Goal: Task Accomplishment & Management: Manage account settings

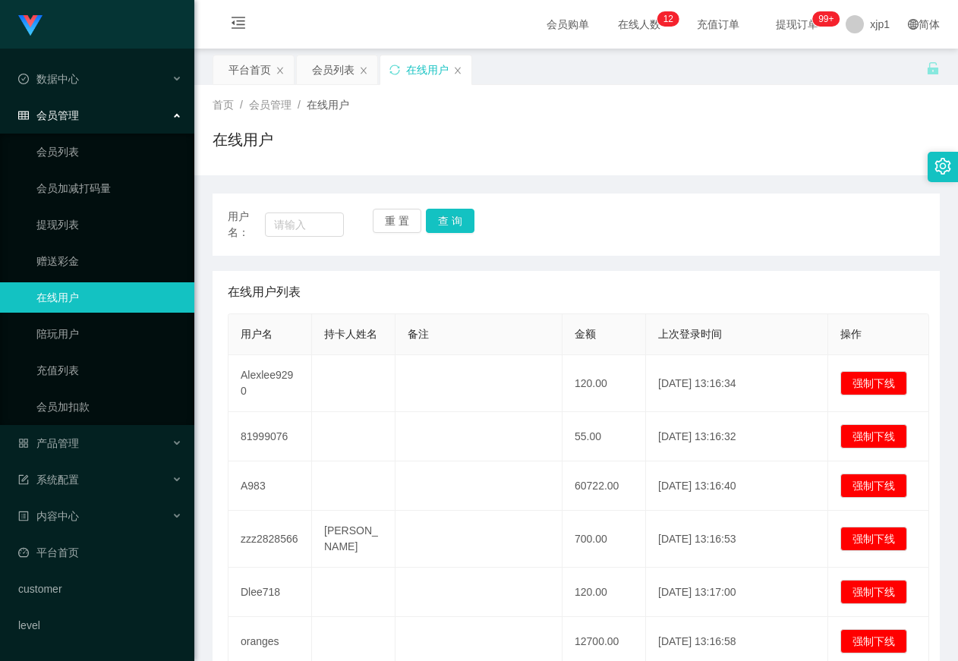
click at [140, 302] on link "在线用户" at bounding box center [109, 297] width 146 height 30
click at [122, 446] on div "产品管理" at bounding box center [97, 443] width 194 height 30
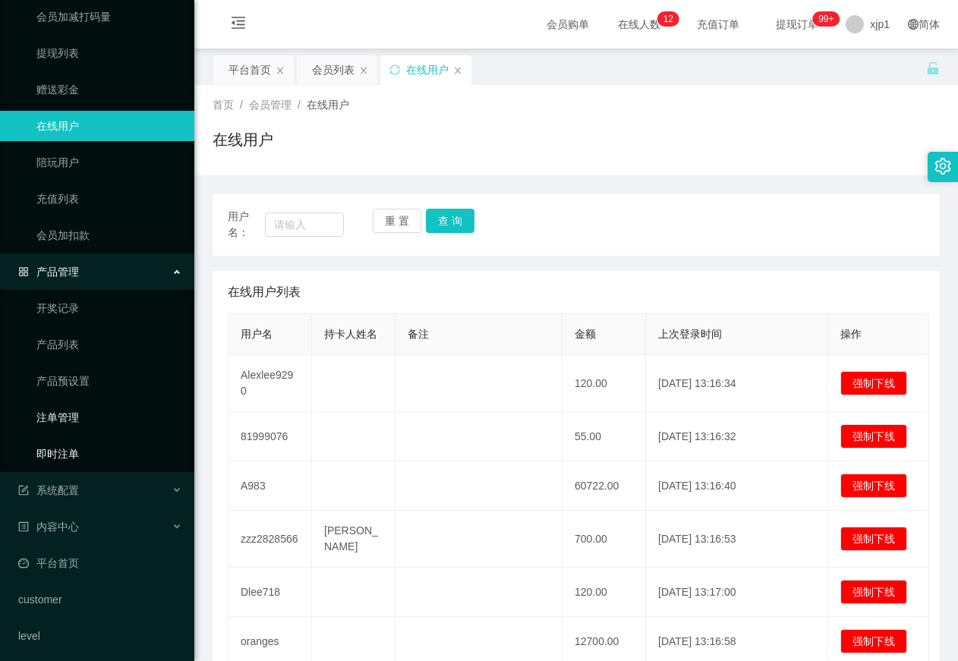
scroll to position [177, 0]
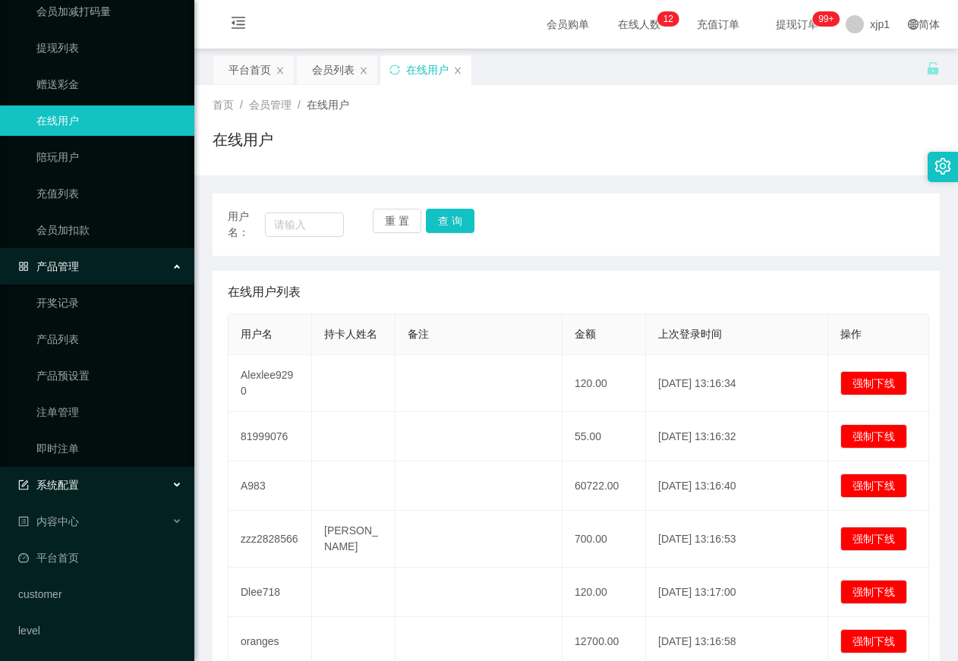
click at [74, 496] on div "系统配置" at bounding box center [97, 485] width 194 height 30
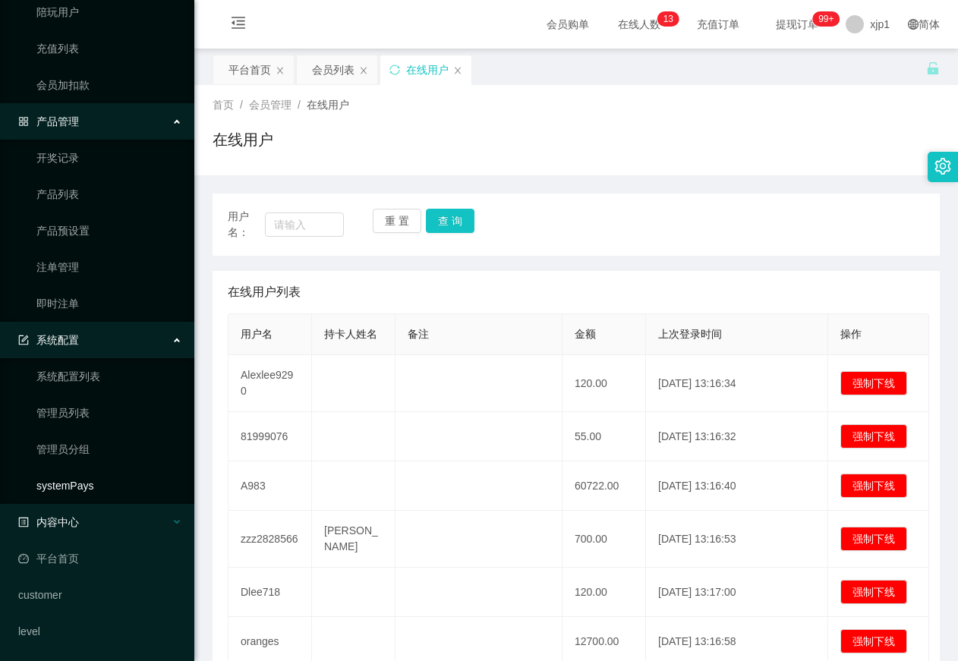
scroll to position [323, 0]
drag, startPoint x: 88, startPoint y: 563, endPoint x: 89, endPoint y: 555, distance: 8.4
click at [89, 563] on link "平台首页" at bounding box center [100, 558] width 164 height 30
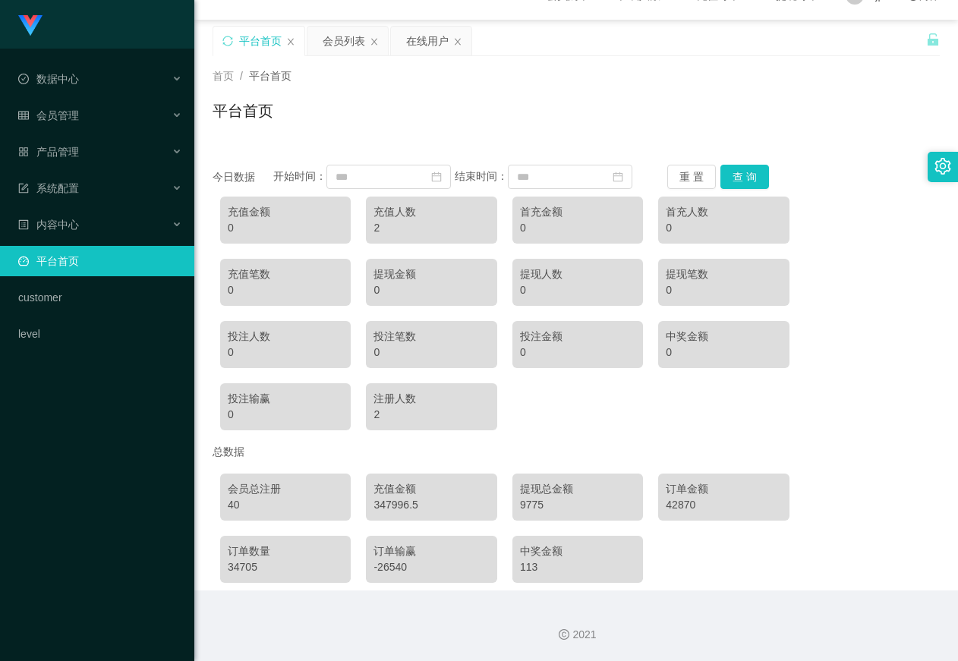
scroll to position [45, 0]
click at [103, 131] on div "会员管理" at bounding box center [97, 115] width 194 height 30
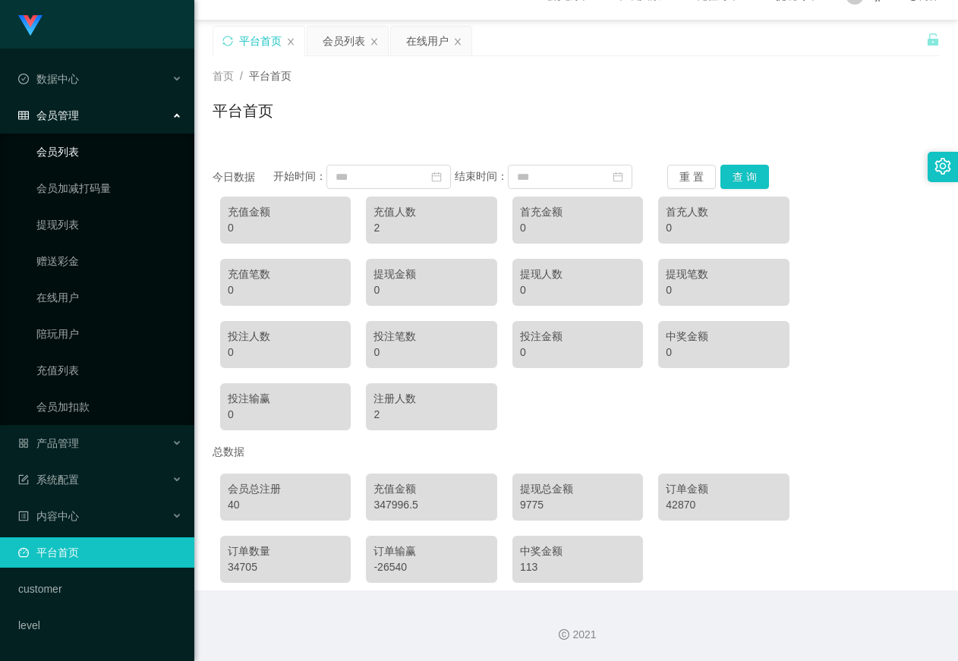
click at [109, 156] on link "会员列表" at bounding box center [109, 152] width 146 height 30
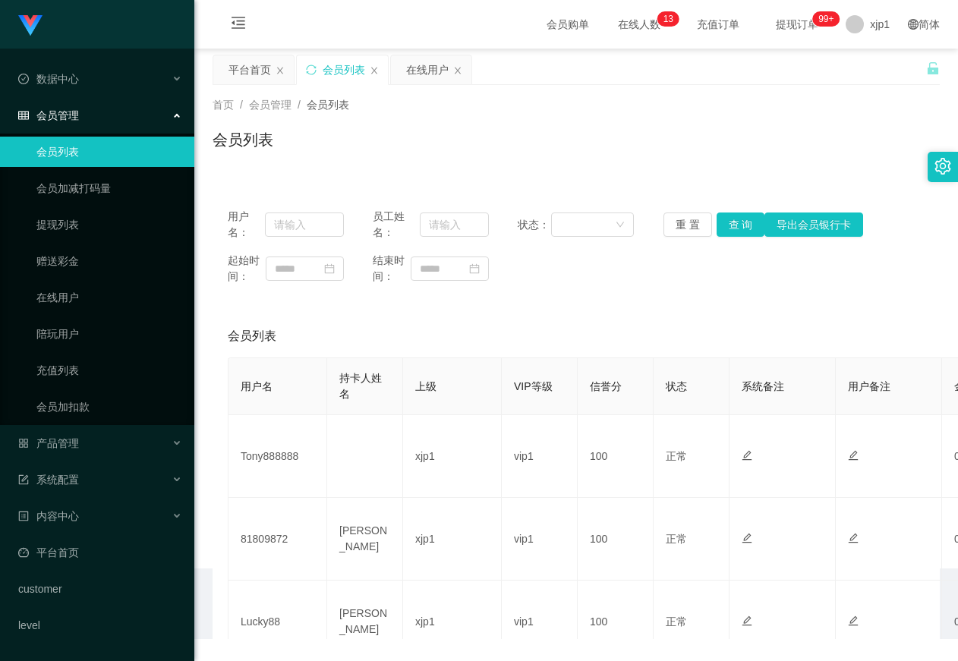
click at [104, 116] on div "会员管理" at bounding box center [97, 115] width 194 height 30
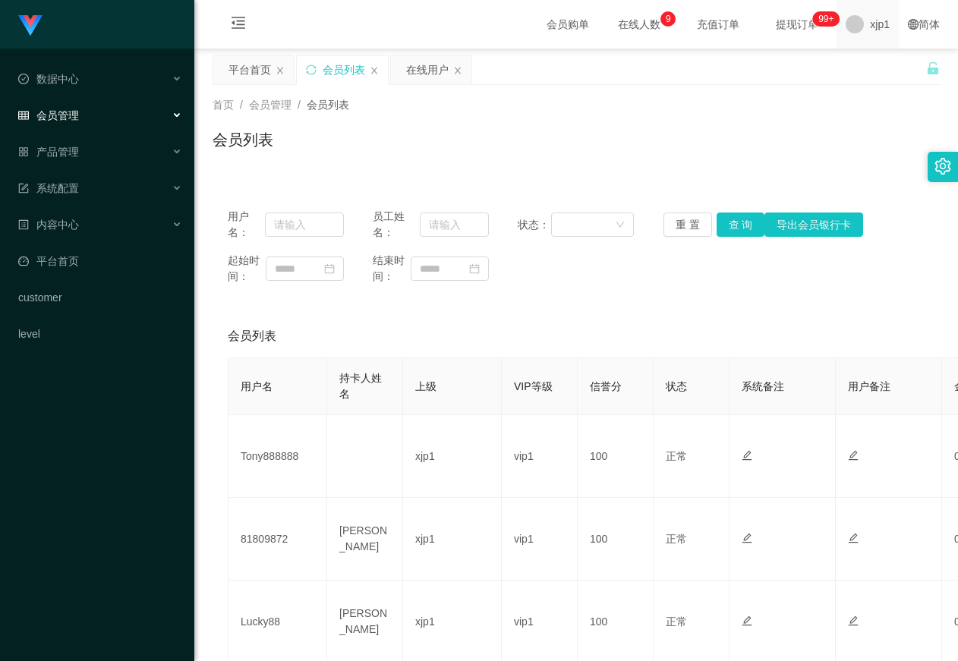
click at [853, 22] on div "xjp1" at bounding box center [868, 24] width 62 height 49
click at [858, 61] on span "退出登录" at bounding box center [870, 67] width 43 height 12
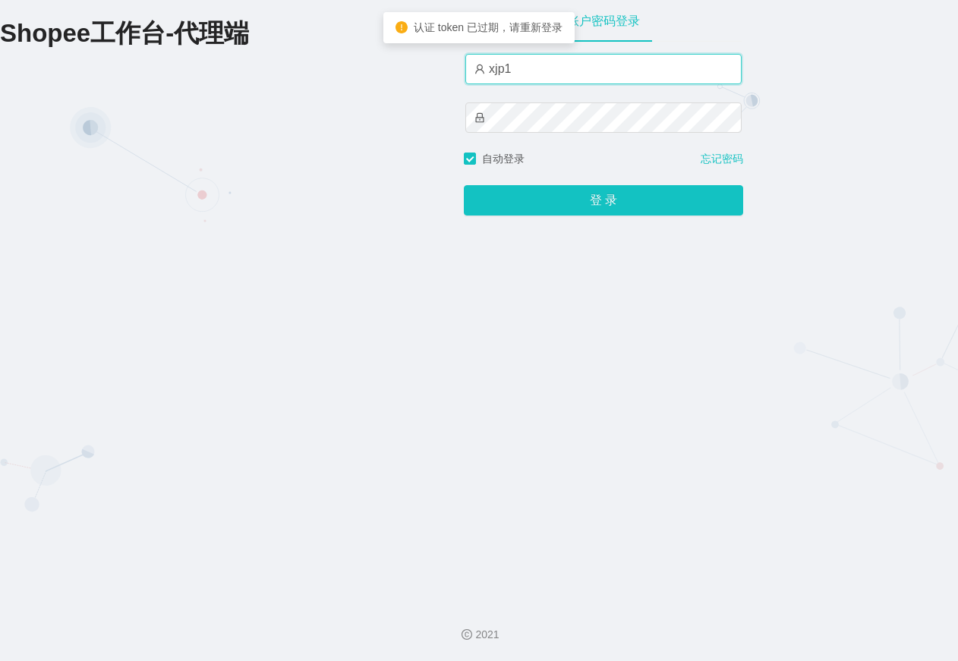
click at [565, 70] on input "xjp1" at bounding box center [603, 69] width 276 height 30
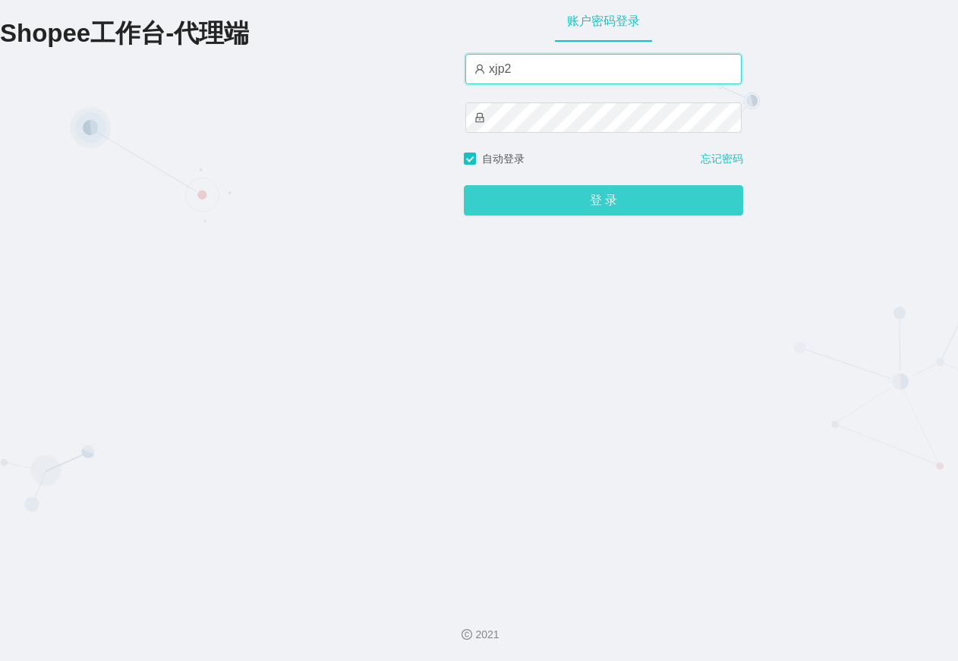
type input "xjp2"
click at [624, 205] on button "登 录" at bounding box center [603, 200] width 279 height 30
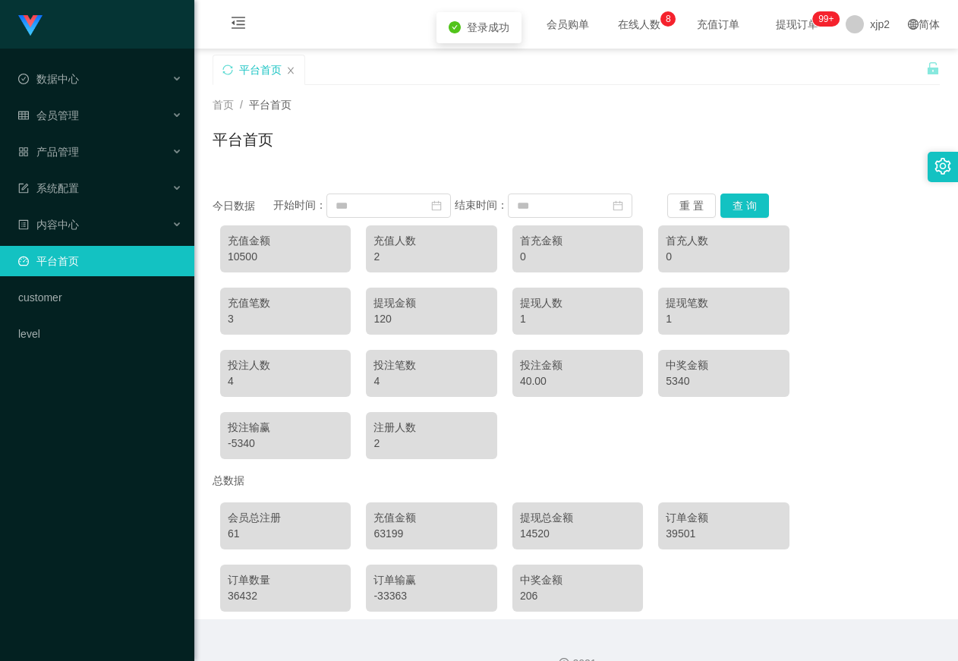
drag, startPoint x: 806, startPoint y: 292, endPoint x: 785, endPoint y: 244, distance: 52.3
click at [806, 291] on div "充值金额 10500 充值人数 2 首充金额 0 首充人数 0 充值笔数 3 提现金额 120 提现人数 1 提现笔数 1 投注人数 4 投注笔数 4 投注金…" at bounding box center [576, 342] width 727 height 249
drag, startPoint x: 894, startPoint y: 90, endPoint x: 878, endPoint y: 68, distance: 27.6
click at [894, 90] on div "首页 / 平台首页 / 平台首页" at bounding box center [576, 130] width 764 height 90
click at [870, 32] on span "xjp2" at bounding box center [880, 24] width 20 height 49
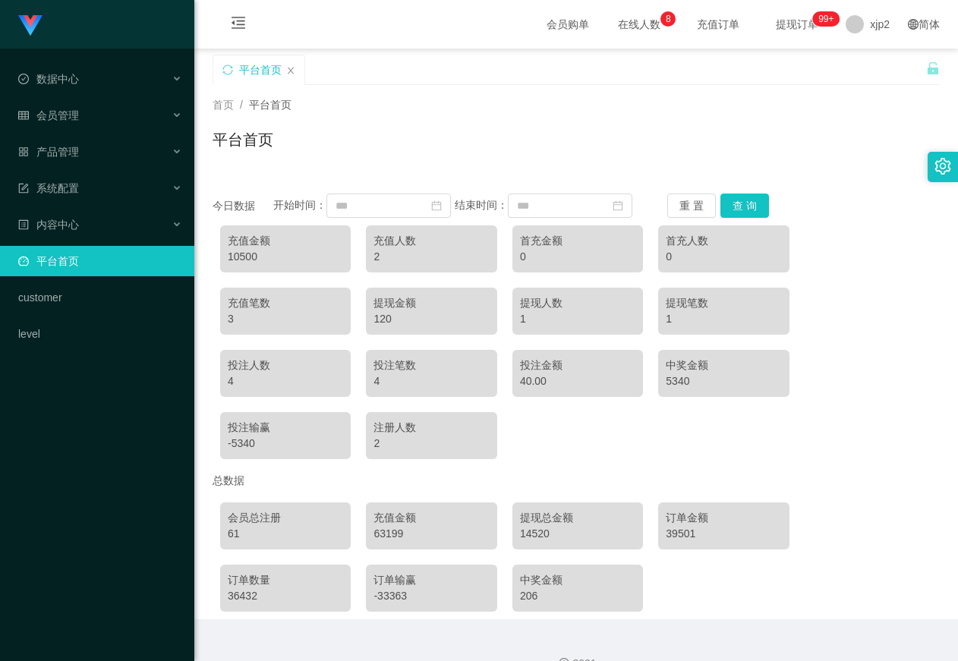
click at [862, 71] on div "平台首页" at bounding box center [570, 81] width 714 height 52
click at [856, 31] on div "xjp2" at bounding box center [868, 24] width 62 height 49
click at [866, 58] on div "平台首页" at bounding box center [570, 81] width 714 height 52
click at [852, 34] on div "xjp2" at bounding box center [868, 24] width 62 height 49
click at [869, 68] on span "退出登录" at bounding box center [870, 67] width 43 height 12
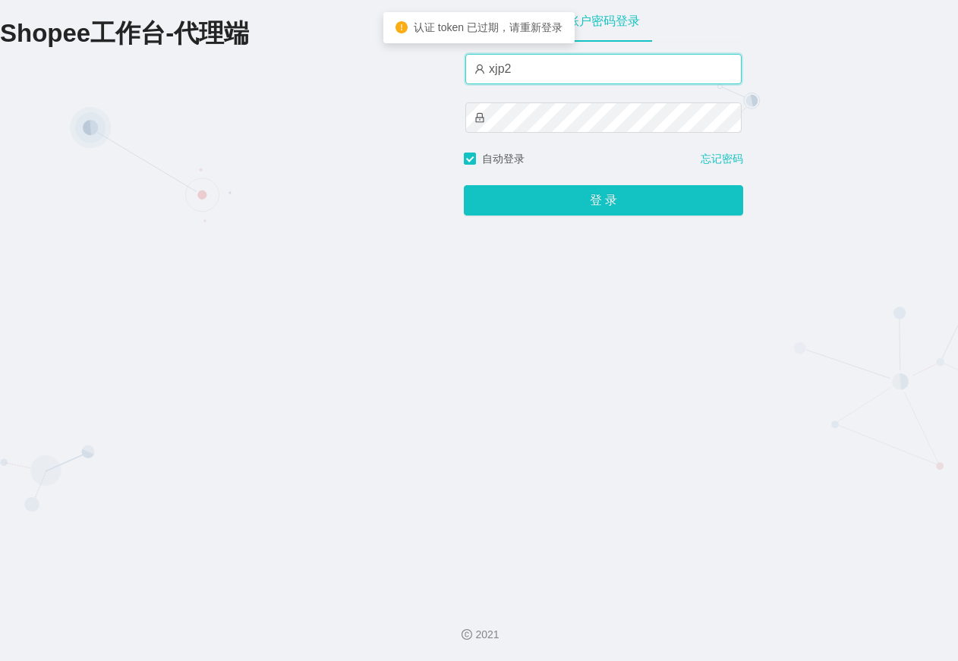
click at [554, 71] on input "xjp2" at bounding box center [603, 69] width 276 height 30
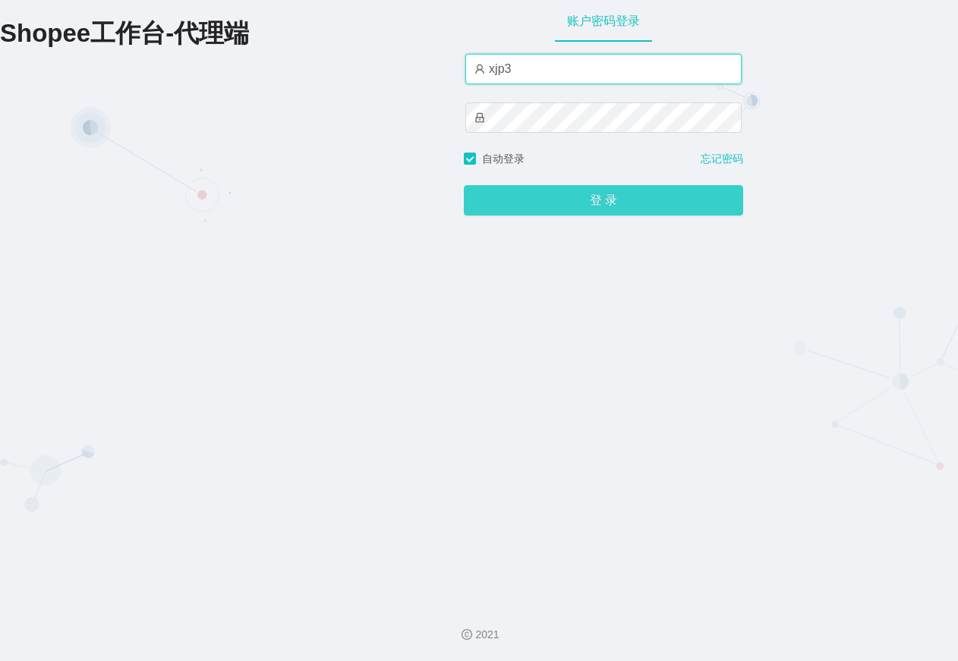
type input "xjp3"
click at [554, 192] on button "登 录" at bounding box center [603, 200] width 279 height 30
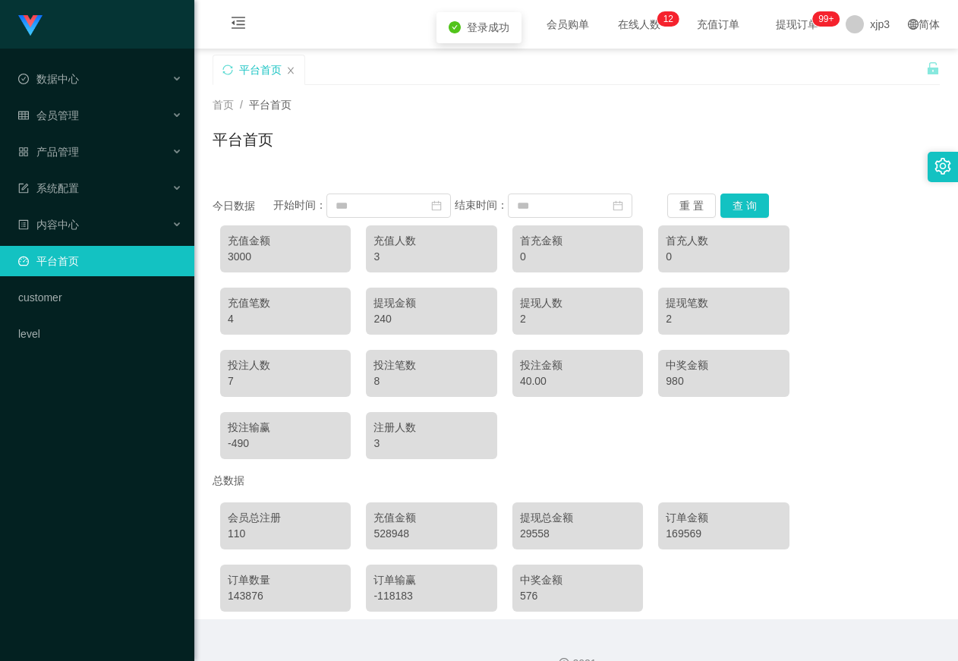
click at [778, 375] on div "中奖金额 980" at bounding box center [723, 373] width 131 height 47
click at [870, 18] on span "xjp3" at bounding box center [880, 24] width 20 height 49
click at [872, 61] on span "退出登录" at bounding box center [870, 67] width 43 height 12
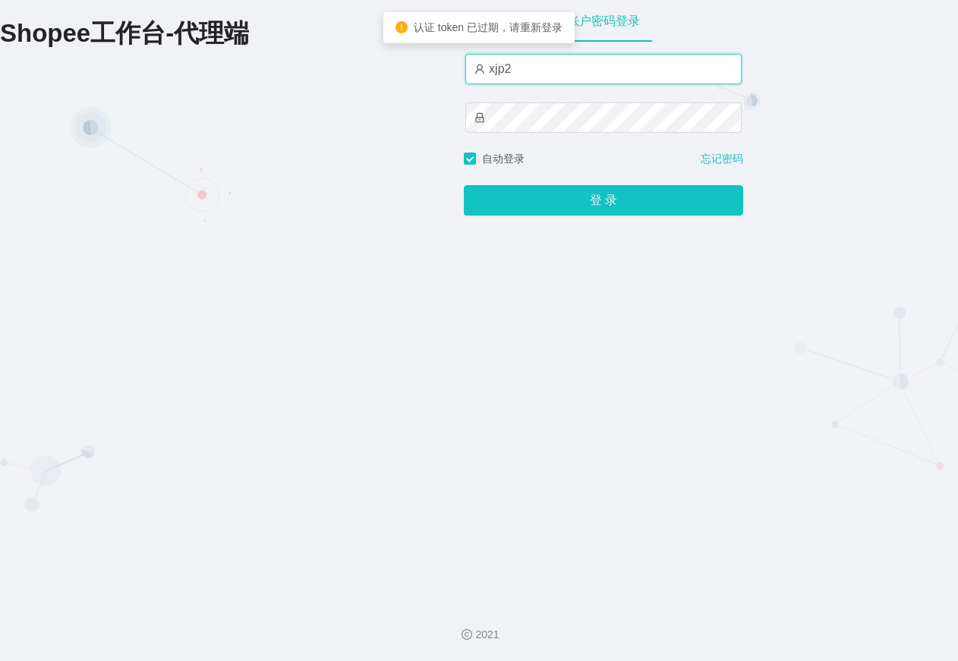
click at [612, 80] on input "xjp2" at bounding box center [603, 69] width 276 height 30
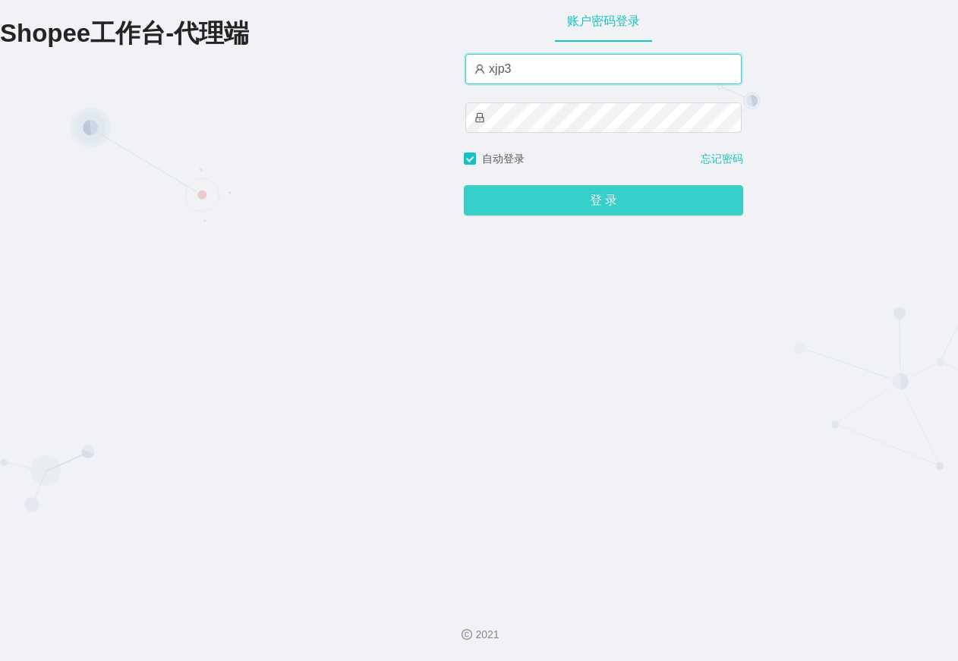
type input "xjp3"
click at [685, 203] on button "登 录" at bounding box center [603, 200] width 279 height 30
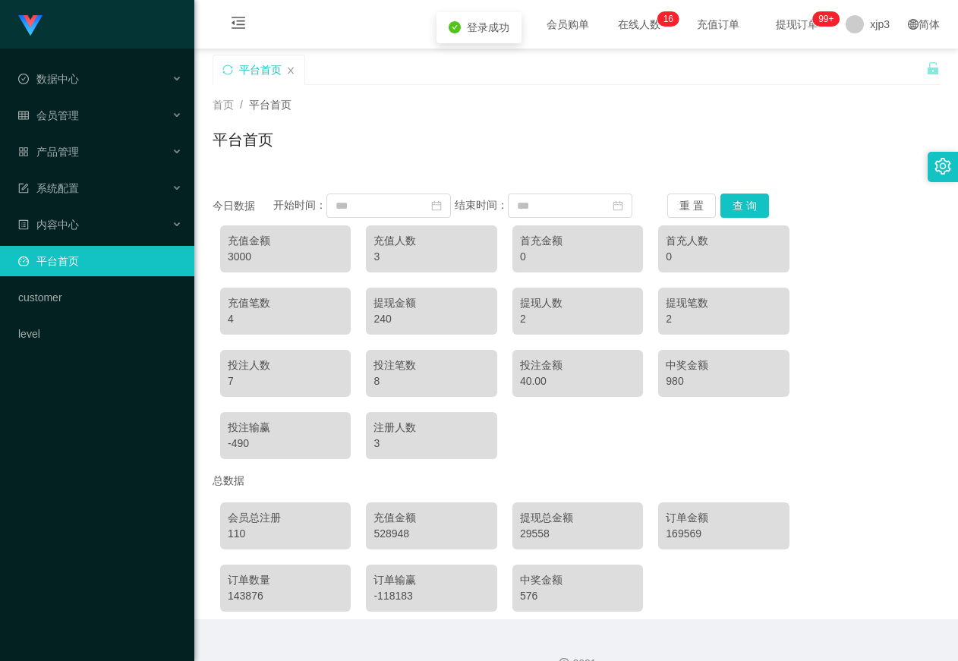
click at [825, 281] on div "充值金额 3000 充值人数 3 首充金额 0 首充人数 0 充值笔数 4 提现金额 240 提现人数 2 提现笔数 2 投注人数 7 投注笔数 8 投注金额…" at bounding box center [576, 342] width 727 height 249
click at [870, 34] on span "xjp3" at bounding box center [880, 24] width 20 height 49
click at [864, 76] on li "退出登录" at bounding box center [882, 67] width 114 height 24
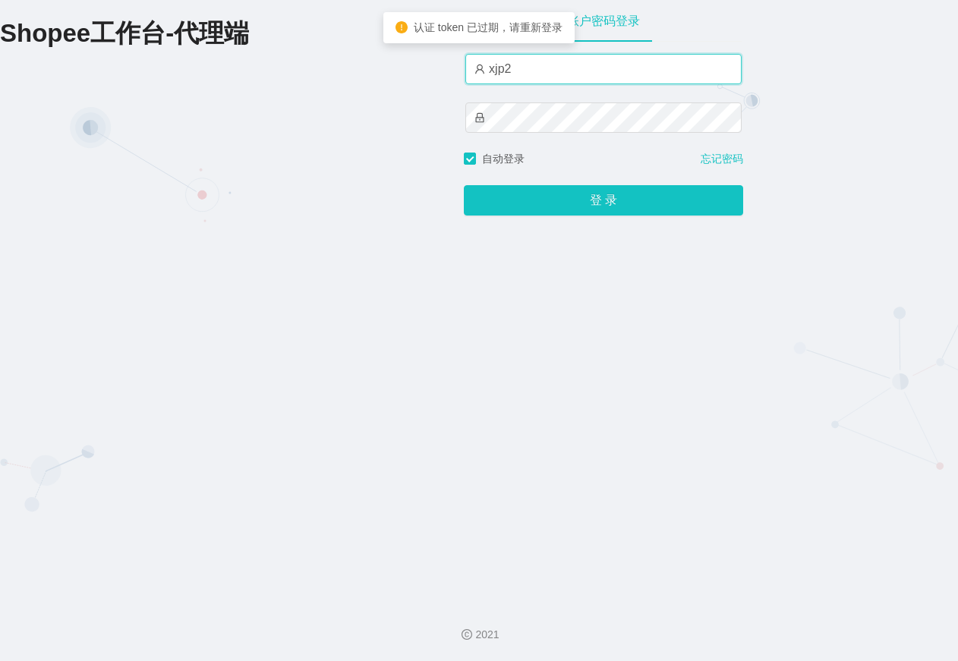
click at [637, 66] on input "xjp2" at bounding box center [603, 69] width 276 height 30
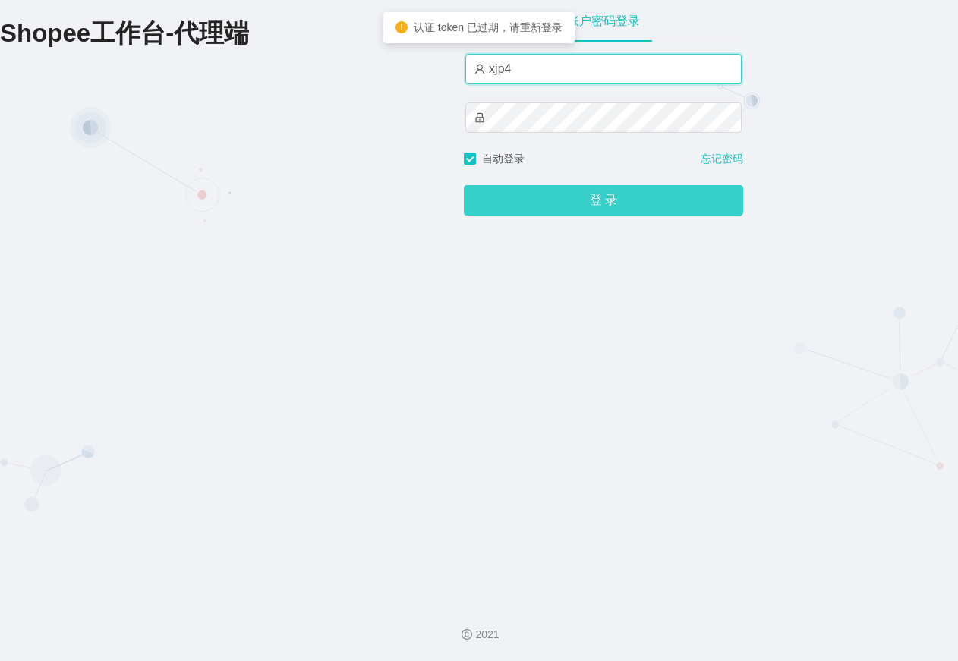
type input "xjp4"
click at [701, 199] on button "登 录" at bounding box center [603, 200] width 279 height 30
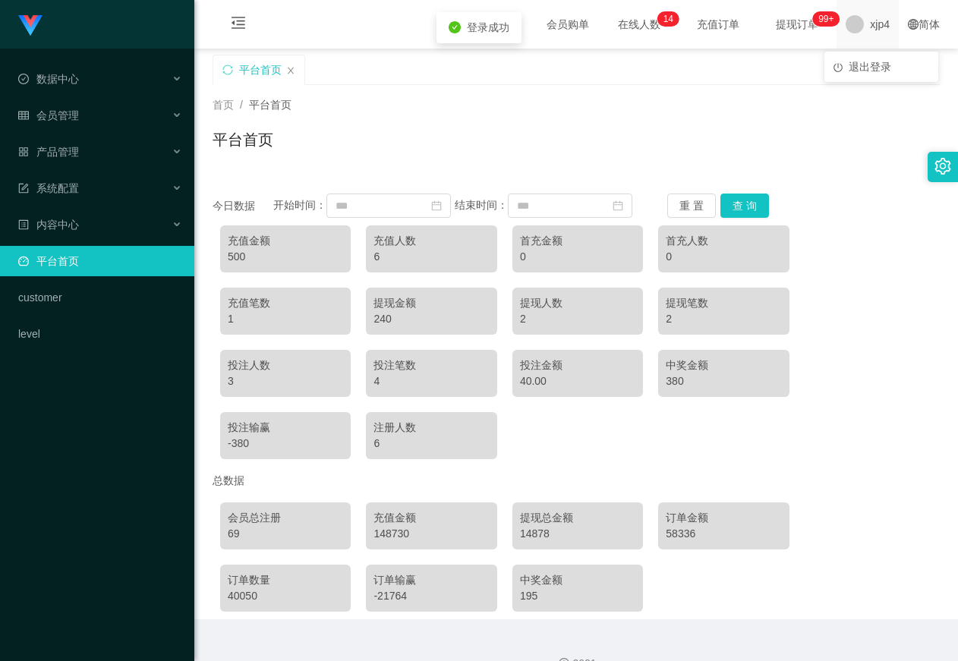
click at [870, 34] on span "xjp4" at bounding box center [880, 24] width 20 height 49
click at [859, 65] on span "退出登录" at bounding box center [870, 67] width 43 height 12
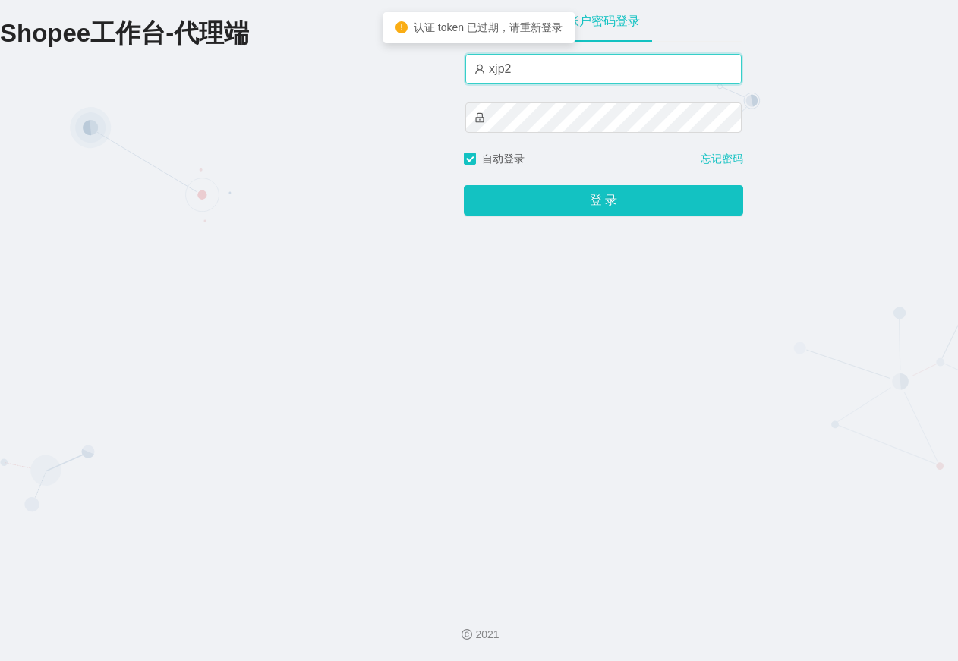
click at [617, 82] on input "xjp2" at bounding box center [603, 69] width 276 height 30
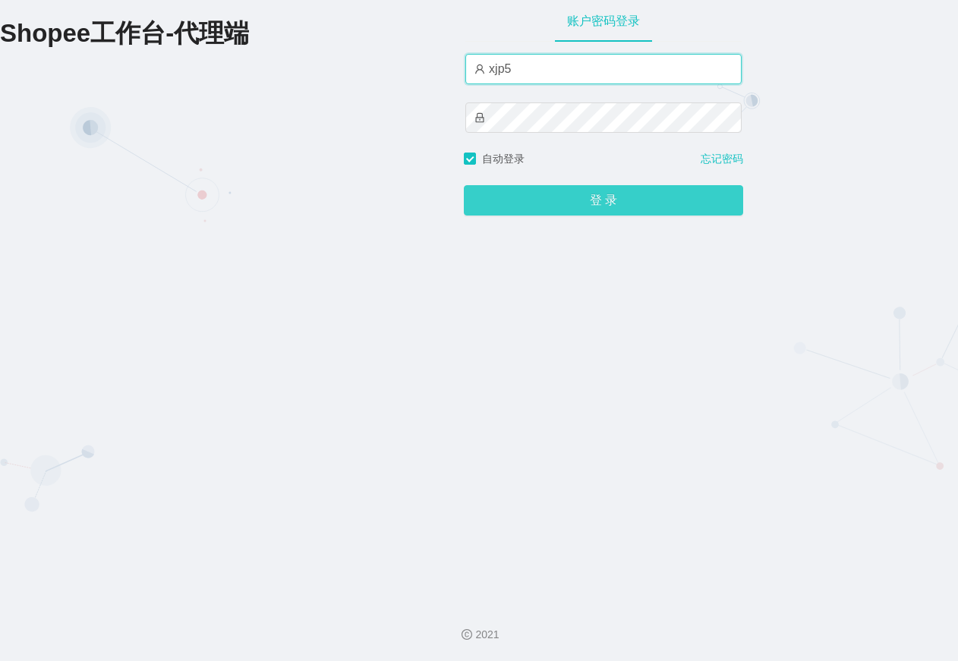
type input "xjp5"
click at [684, 205] on button "登 录" at bounding box center [603, 200] width 279 height 30
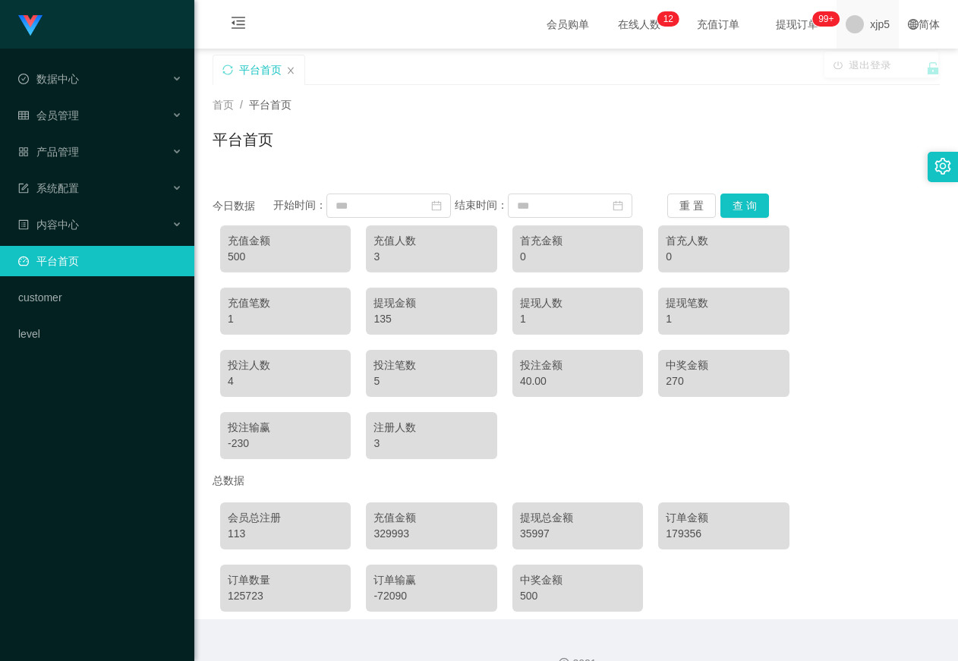
click at [870, 26] on span "xjp5" at bounding box center [880, 24] width 20 height 49
click at [855, 58] on li "退出登录" at bounding box center [882, 67] width 114 height 24
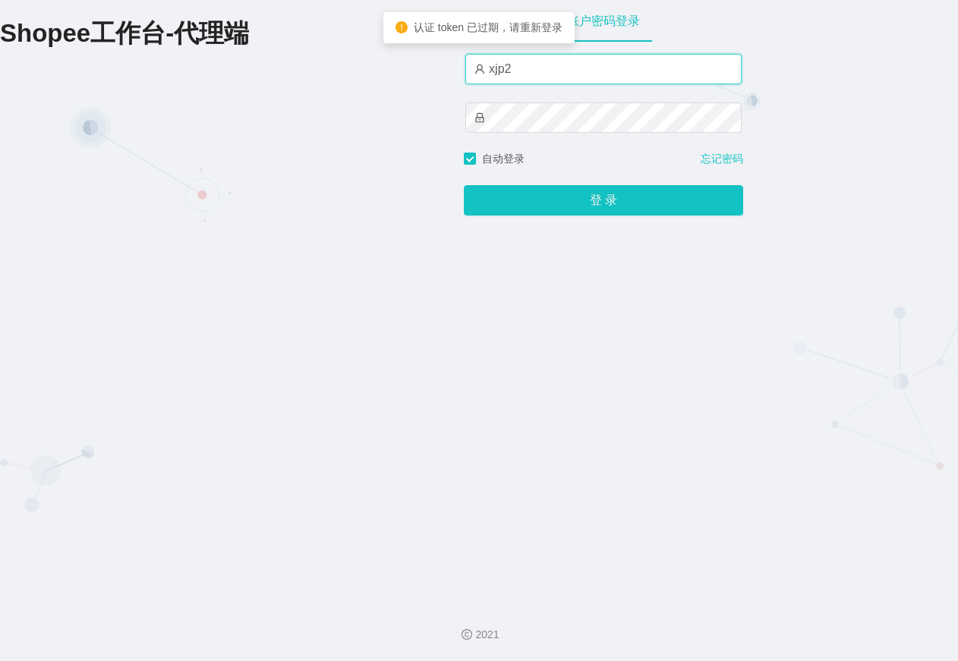
click at [610, 66] on input "xjp2" at bounding box center [603, 69] width 276 height 30
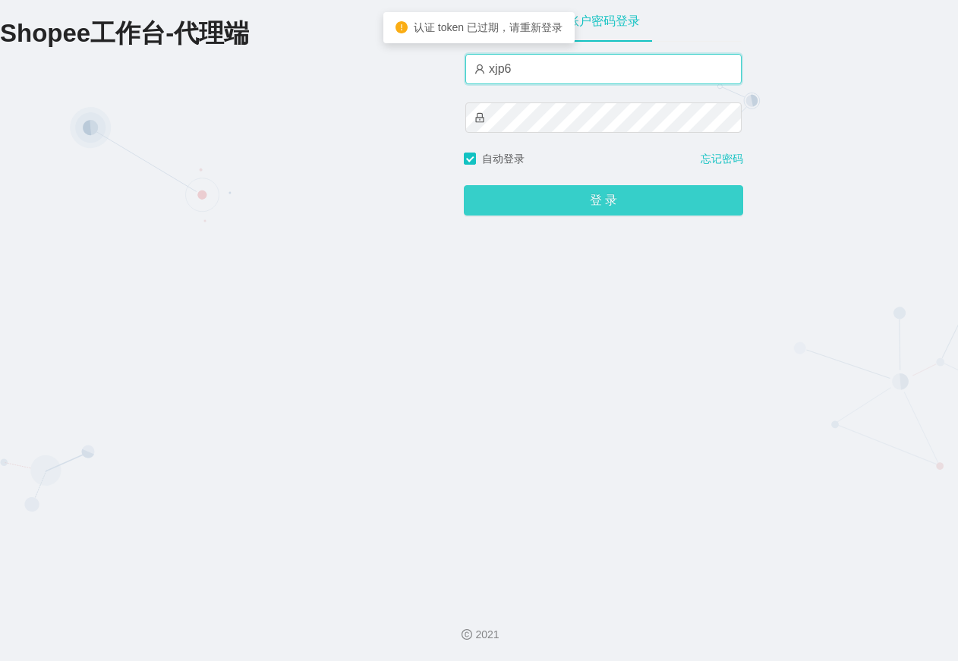
type input "xjp6"
click at [693, 200] on button "登 录" at bounding box center [603, 200] width 279 height 30
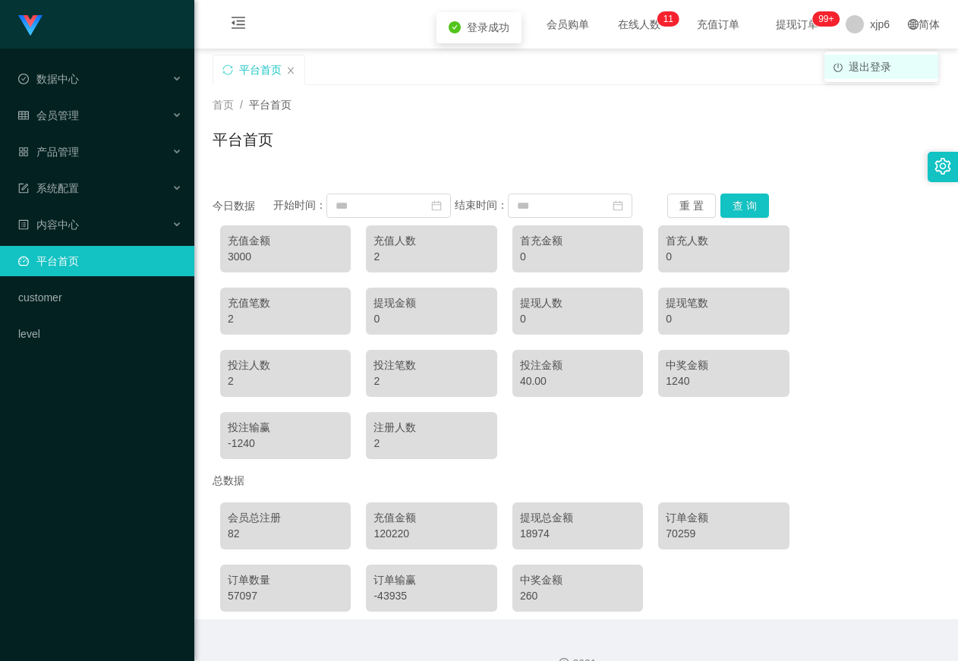
click at [846, 58] on li "退出登录" at bounding box center [882, 67] width 114 height 24
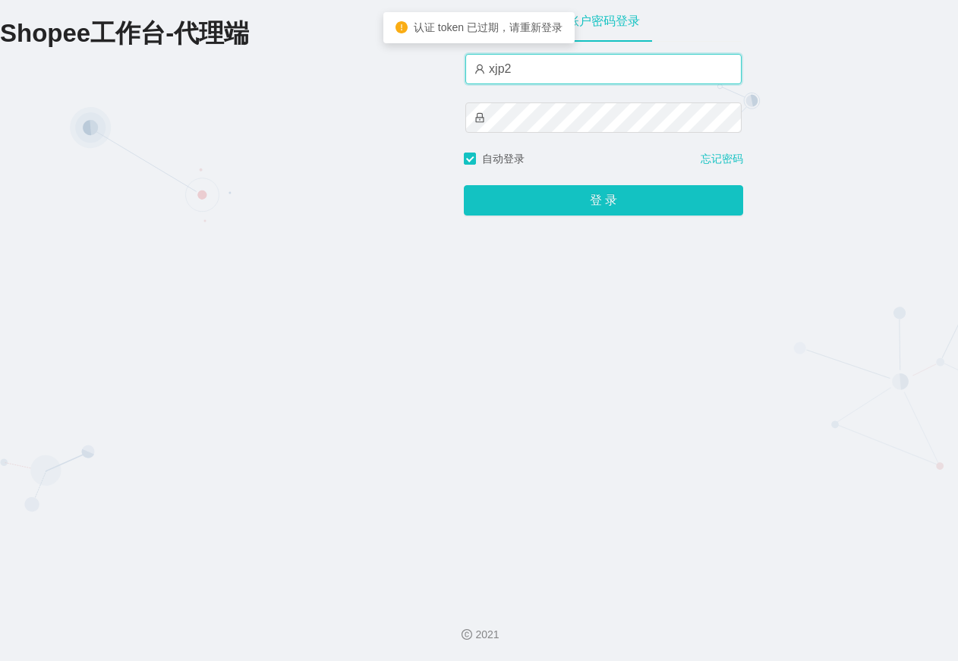
click at [626, 61] on input "xjp2" at bounding box center [603, 69] width 276 height 30
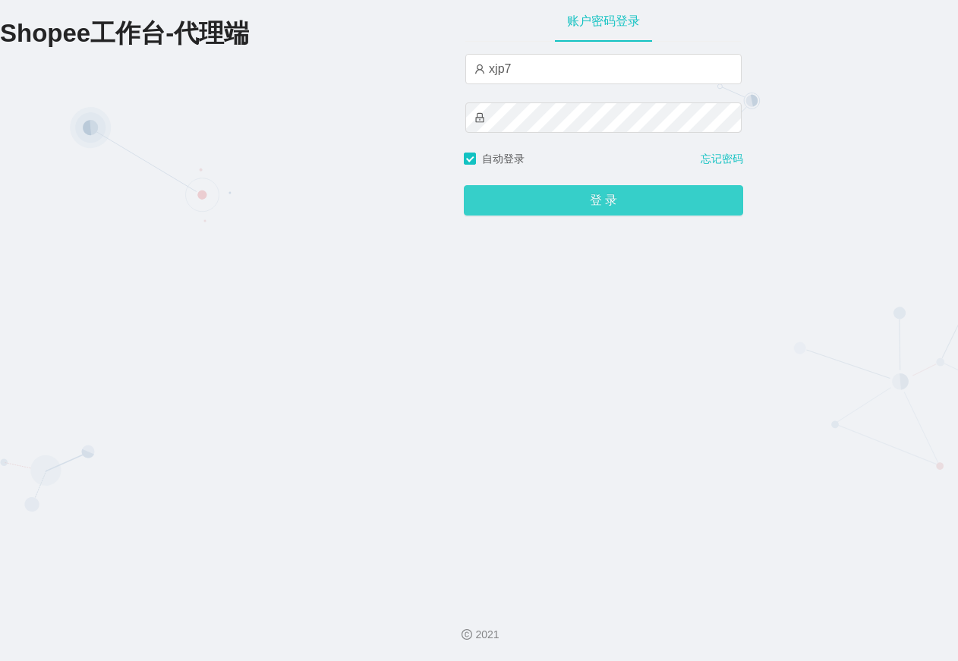
click at [697, 204] on button "登 录" at bounding box center [603, 200] width 279 height 30
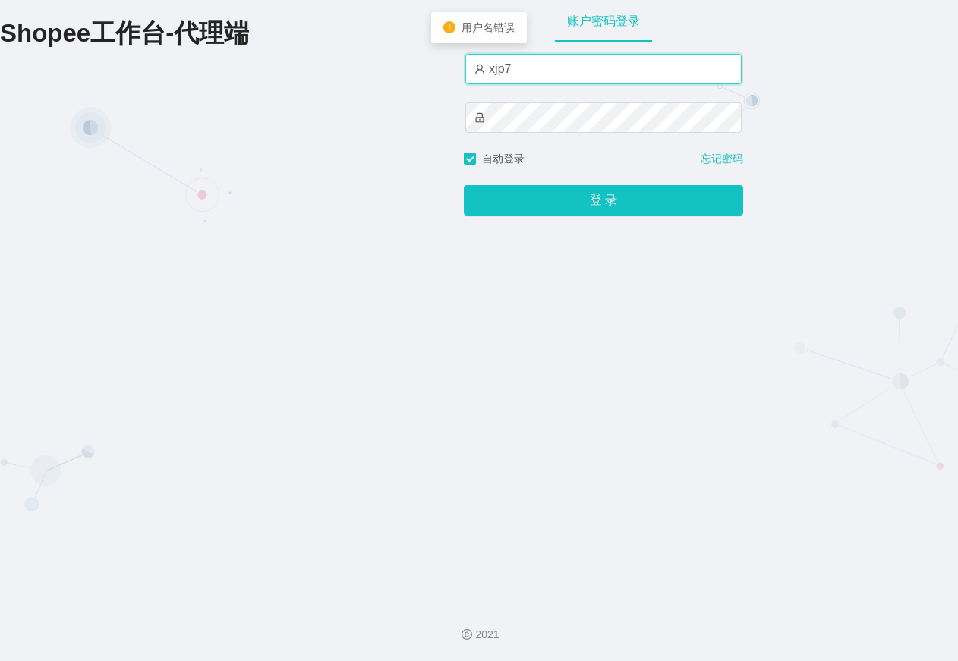
click at [601, 74] on input "xjp7" at bounding box center [603, 69] width 276 height 30
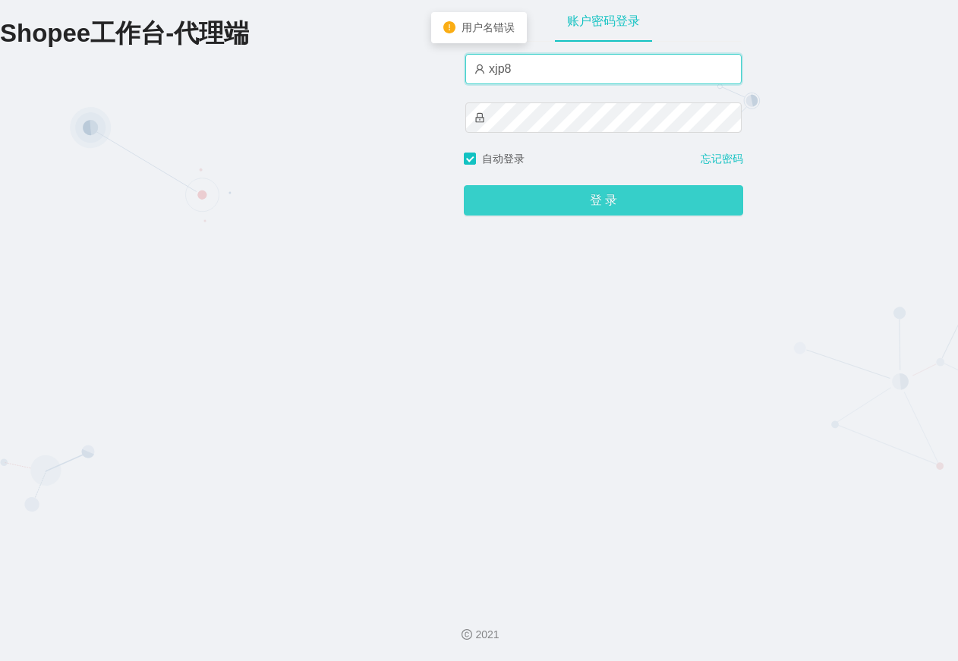
type input "xjp8"
click at [688, 199] on button "登 录" at bounding box center [603, 200] width 279 height 30
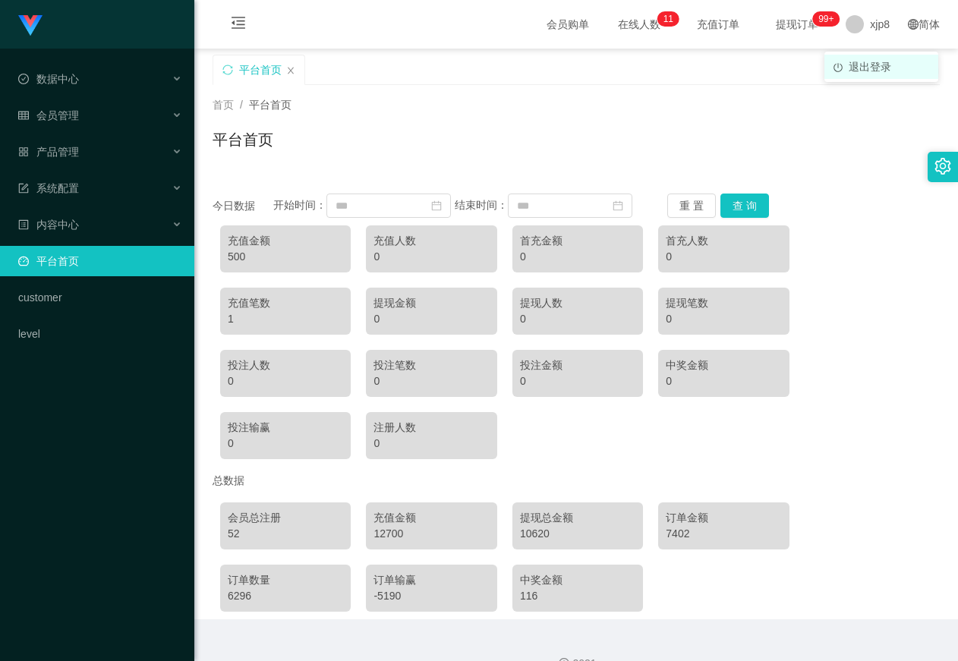
click at [869, 69] on span "退出登录" at bounding box center [870, 67] width 43 height 12
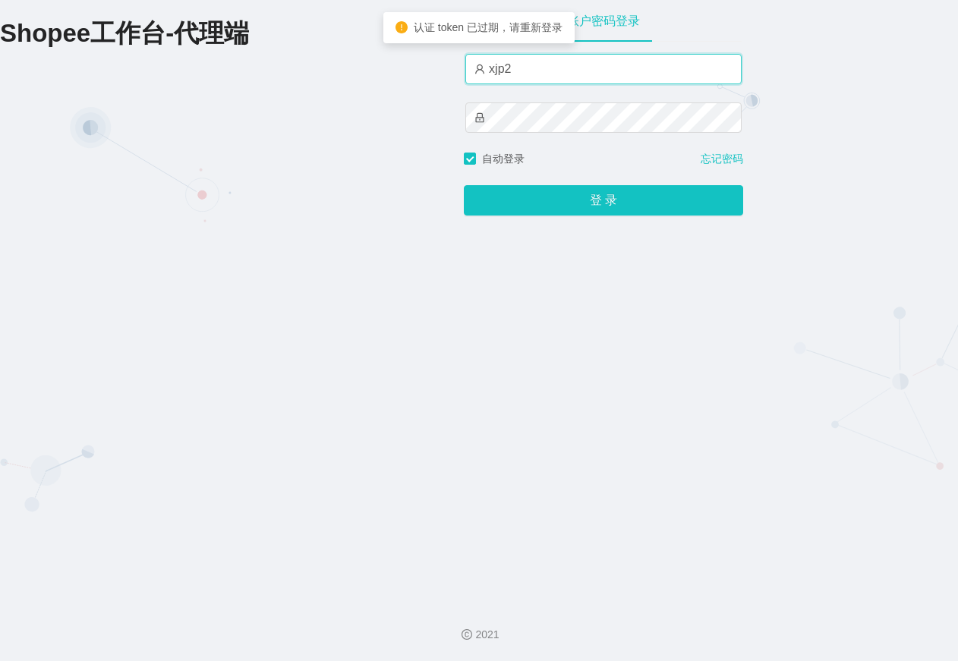
click at [641, 72] on input "xjp2" at bounding box center [603, 69] width 276 height 30
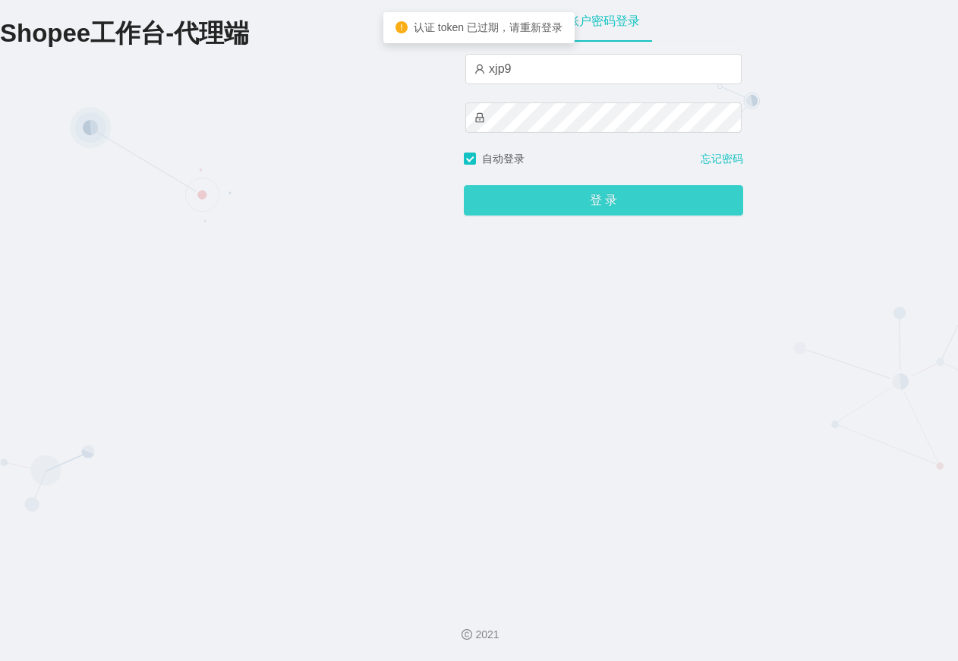
click at [714, 202] on button "登 录" at bounding box center [603, 200] width 279 height 30
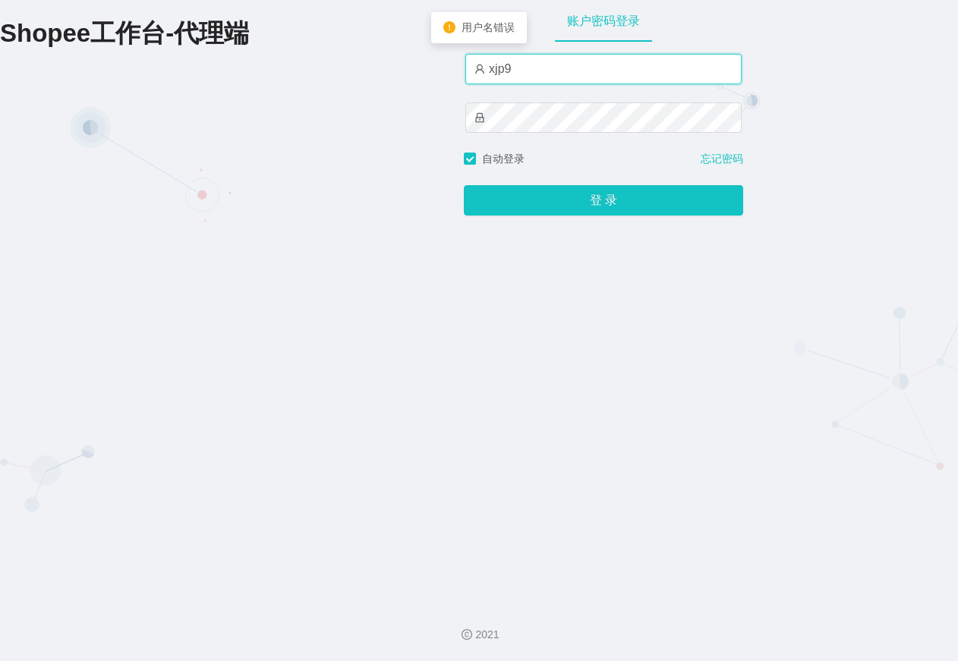
click at [621, 76] on input "xjp9" at bounding box center [603, 69] width 276 height 30
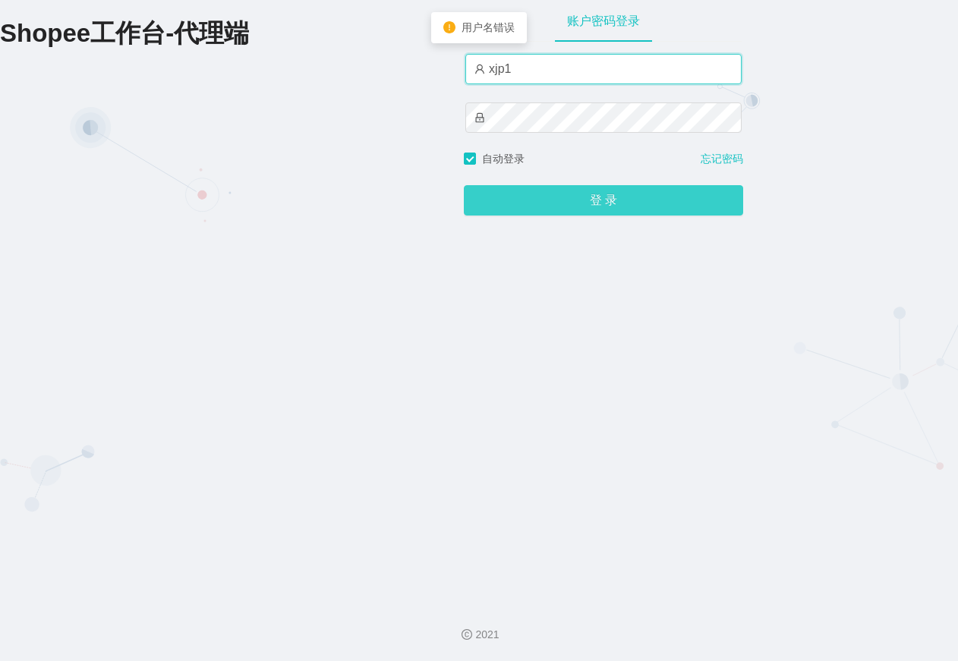
type input "xjp1"
click at [689, 193] on button "登 录" at bounding box center [603, 200] width 279 height 30
